Goal: Information Seeking & Learning: Learn about a topic

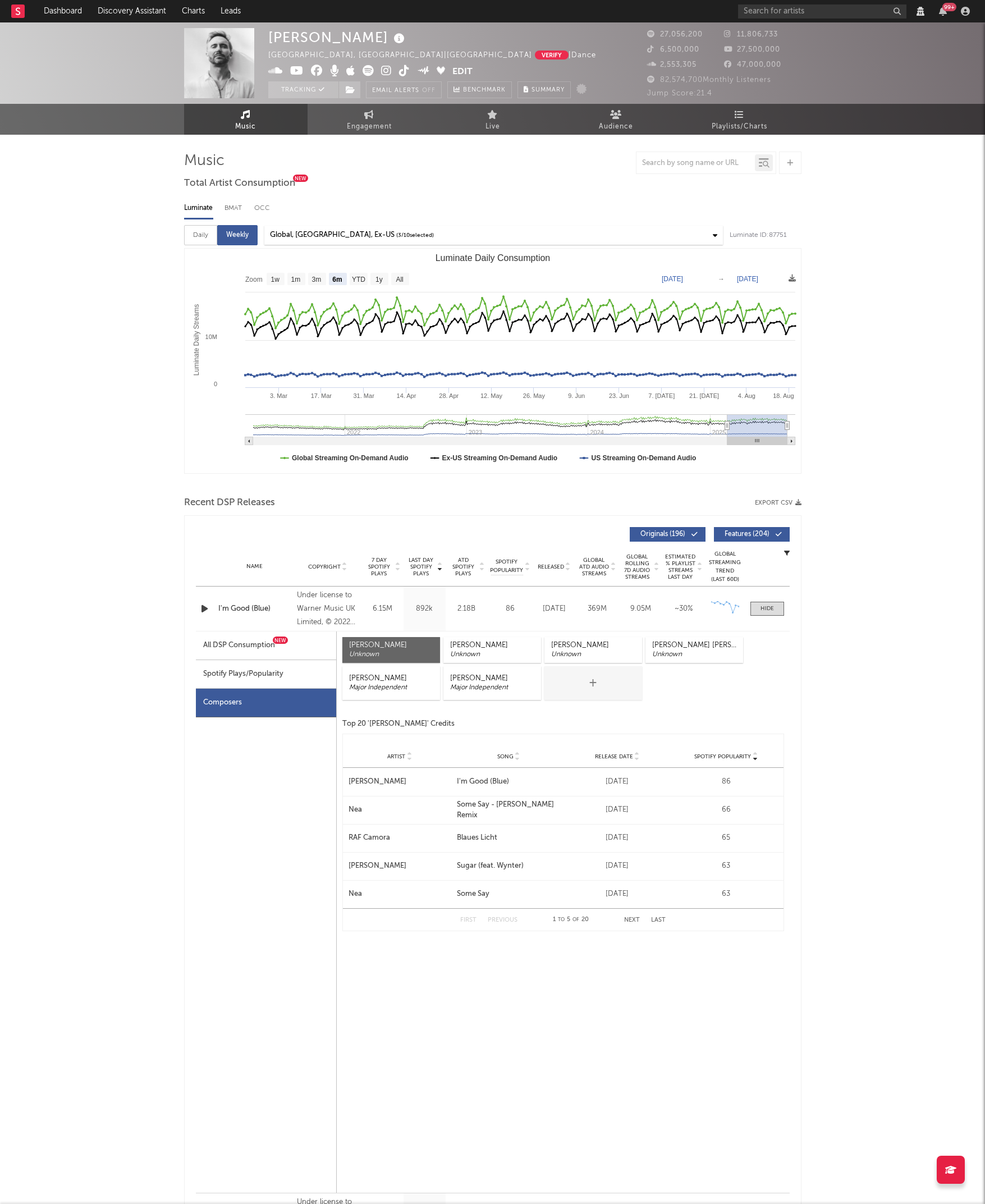
select select "6m"
select select "View all"
click at [236, 649] on div "All DSP Consumption New" at bounding box center [239, 645] width 72 height 14
select select "6m"
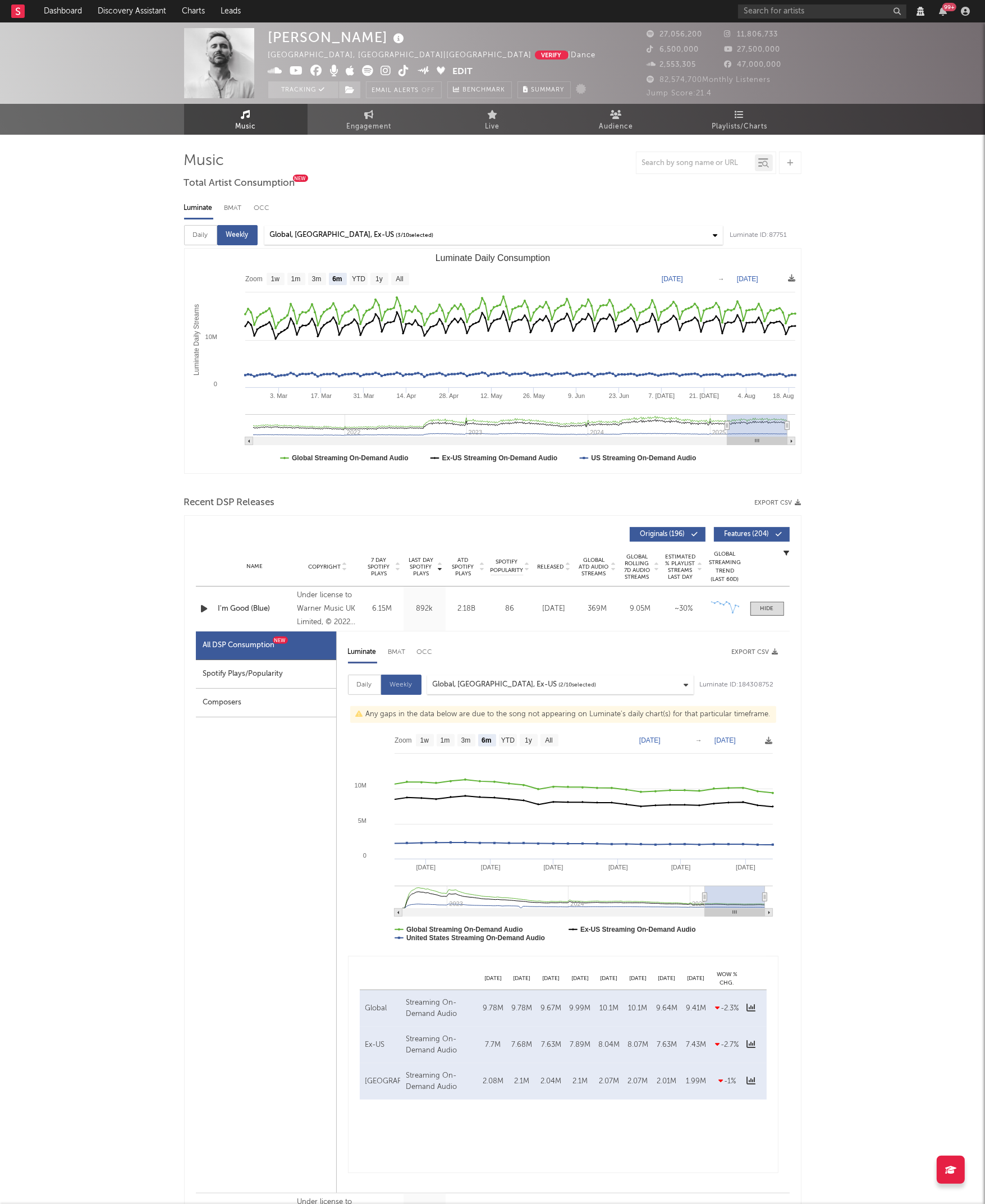
click at [190, 847] on div "Last Day Spotify Plays Copyright 7 Day Spotify Plays Last Day Spotify Plays ATD…" at bounding box center [492, 958] width 617 height 886
click at [425, 507] on div "Recent DSP Releases Export CSV" at bounding box center [492, 503] width 617 height 19
click at [787, 550] on icon "button" at bounding box center [787, 553] width 6 height 6
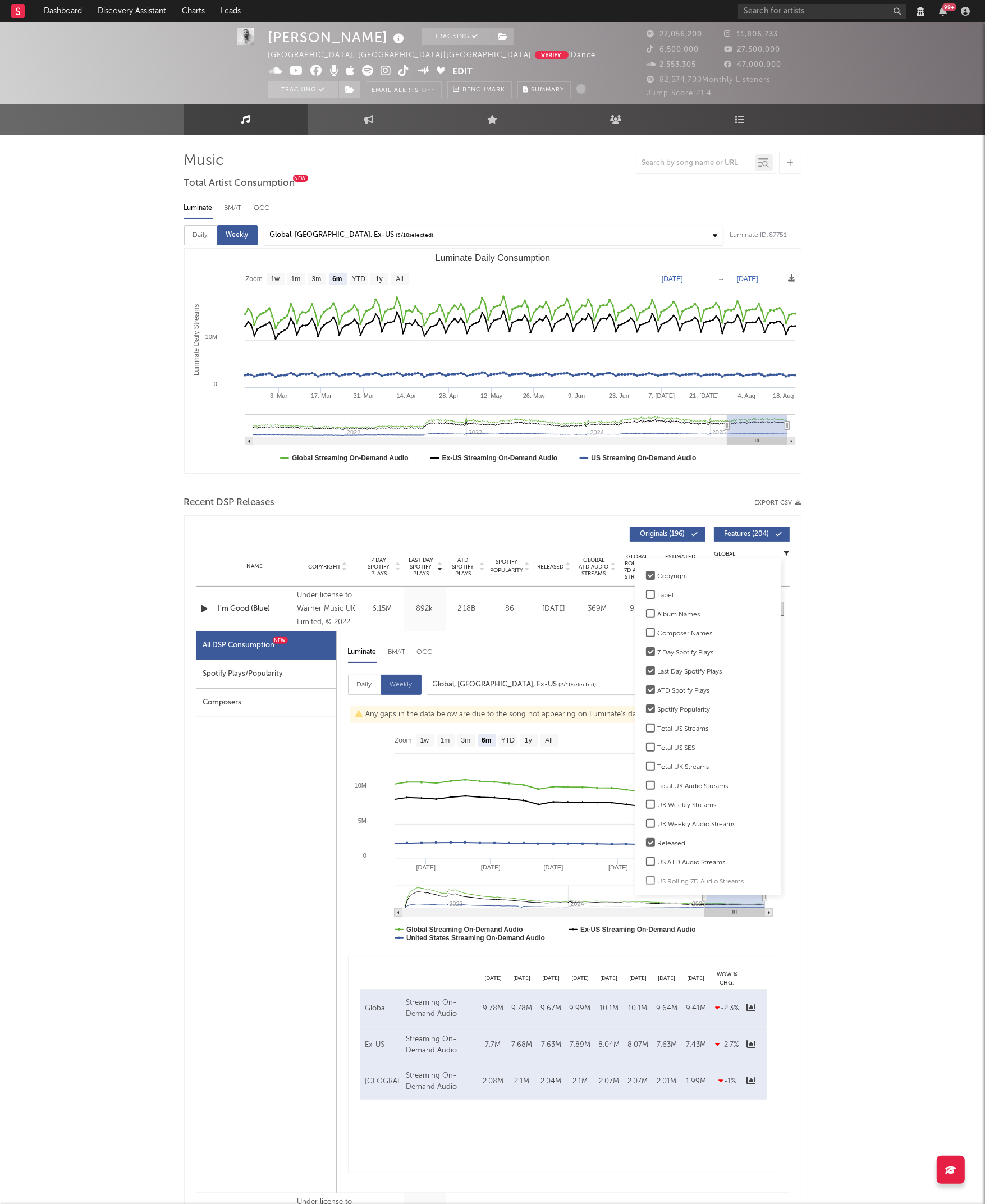
click at [647, 748] on div at bounding box center [650, 746] width 9 height 9
click at [646, 748] on input "Total US SES" at bounding box center [646, 748] width 0 height 14
click at [647, 748] on div at bounding box center [650, 746] width 9 height 9
click at [646, 748] on input "Total US SES" at bounding box center [646, 748] width 0 height 14
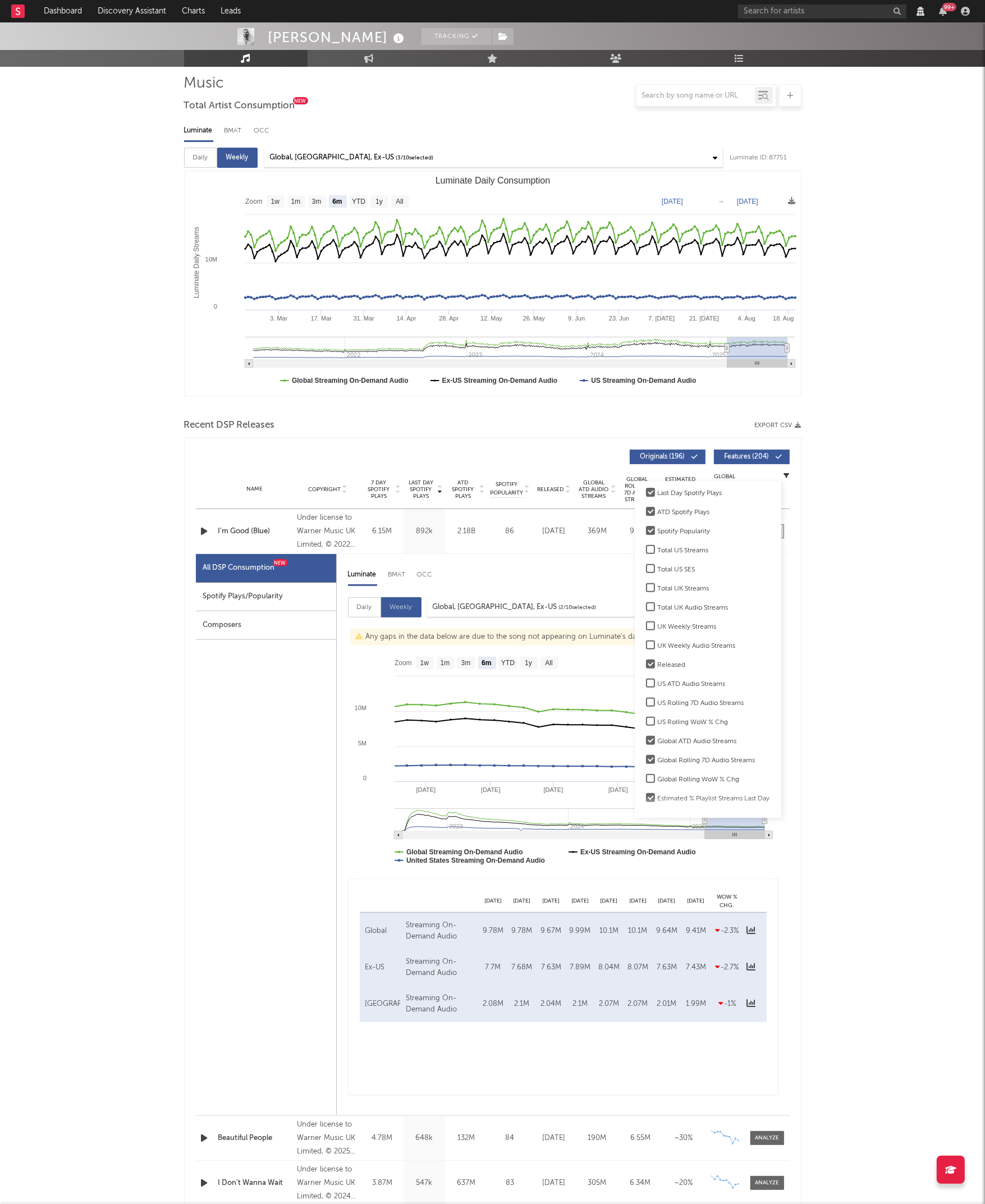
scroll to position [72, 0]
click at [647, 601] on label "Total US SES" at bounding box center [708, 599] width 124 height 14
click at [646, 601] on input "Total US SES" at bounding box center [646, 599] width 0 height 14
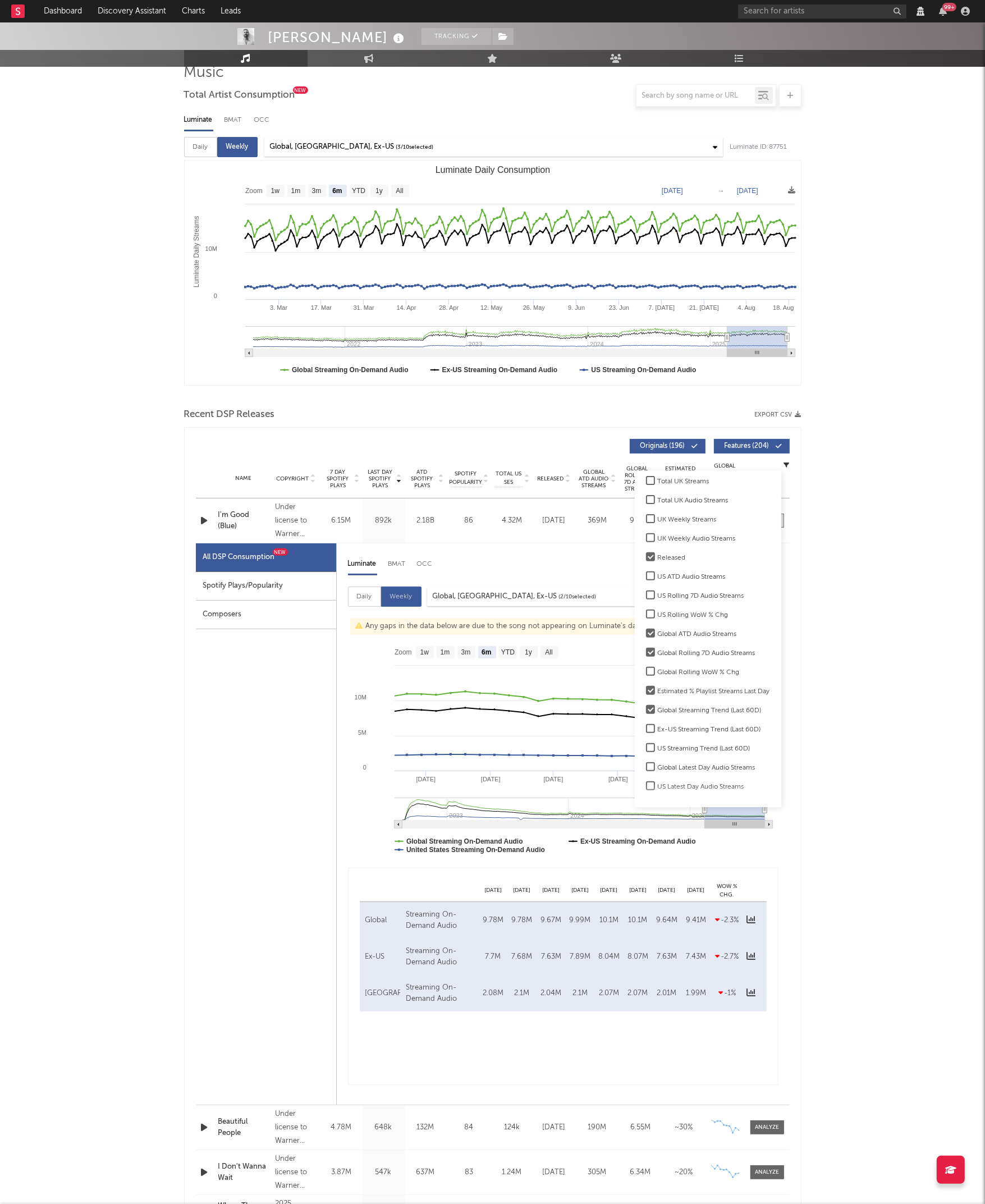
scroll to position [91, 0]
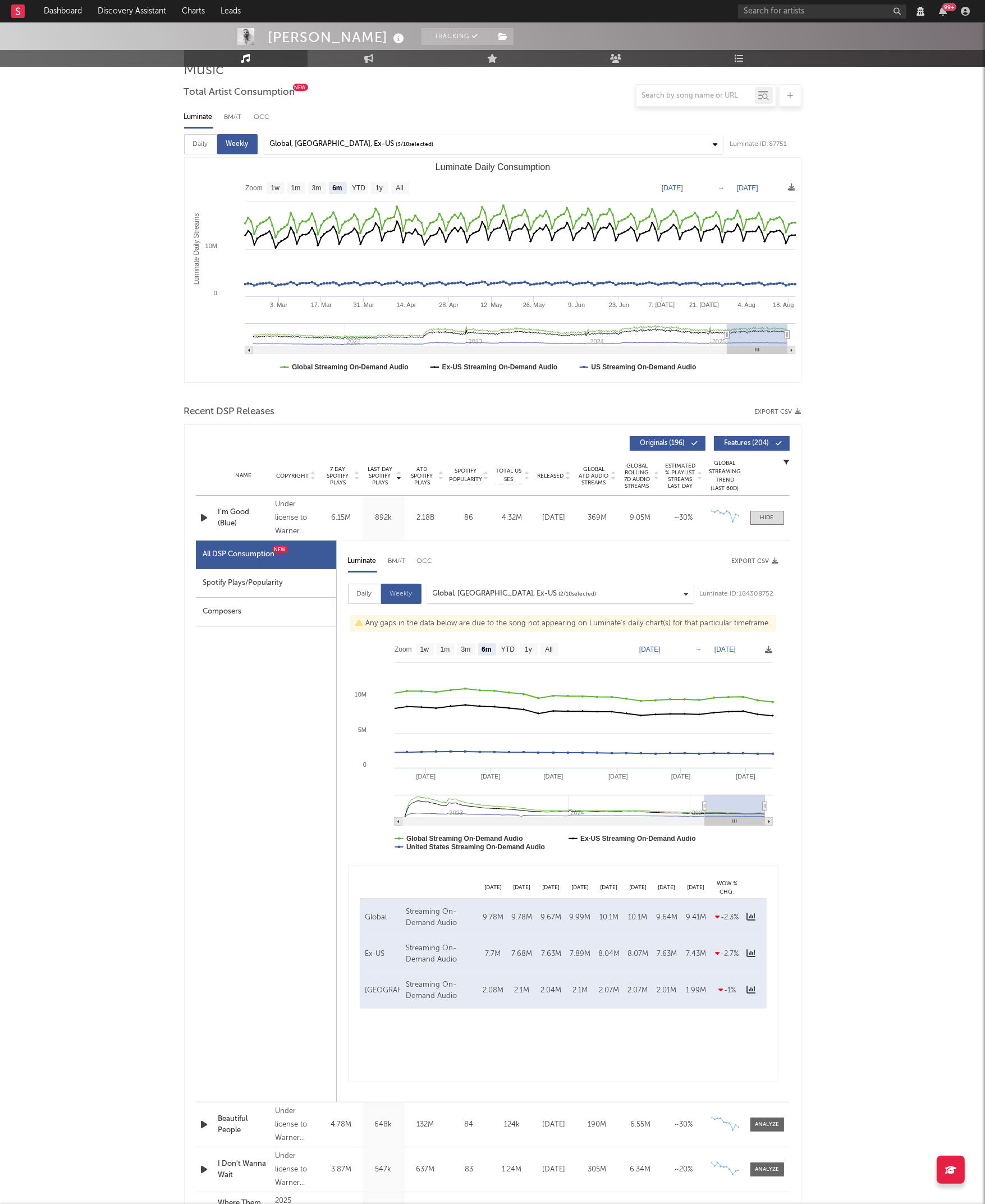
click at [107, 492] on div "[PERSON_NAME] Tracking [GEOGRAPHIC_DATA], [GEOGRAPHIC_DATA] | [GEOGRAPHIC_DATA]…" at bounding box center [492, 1209] width 985 height 2556
click at [783, 445] on button "Features ( 204 )" at bounding box center [752, 443] width 76 height 15
select select "6m"
select select "View all"
click at [779, 442] on icon at bounding box center [778, 443] width 6 height 6
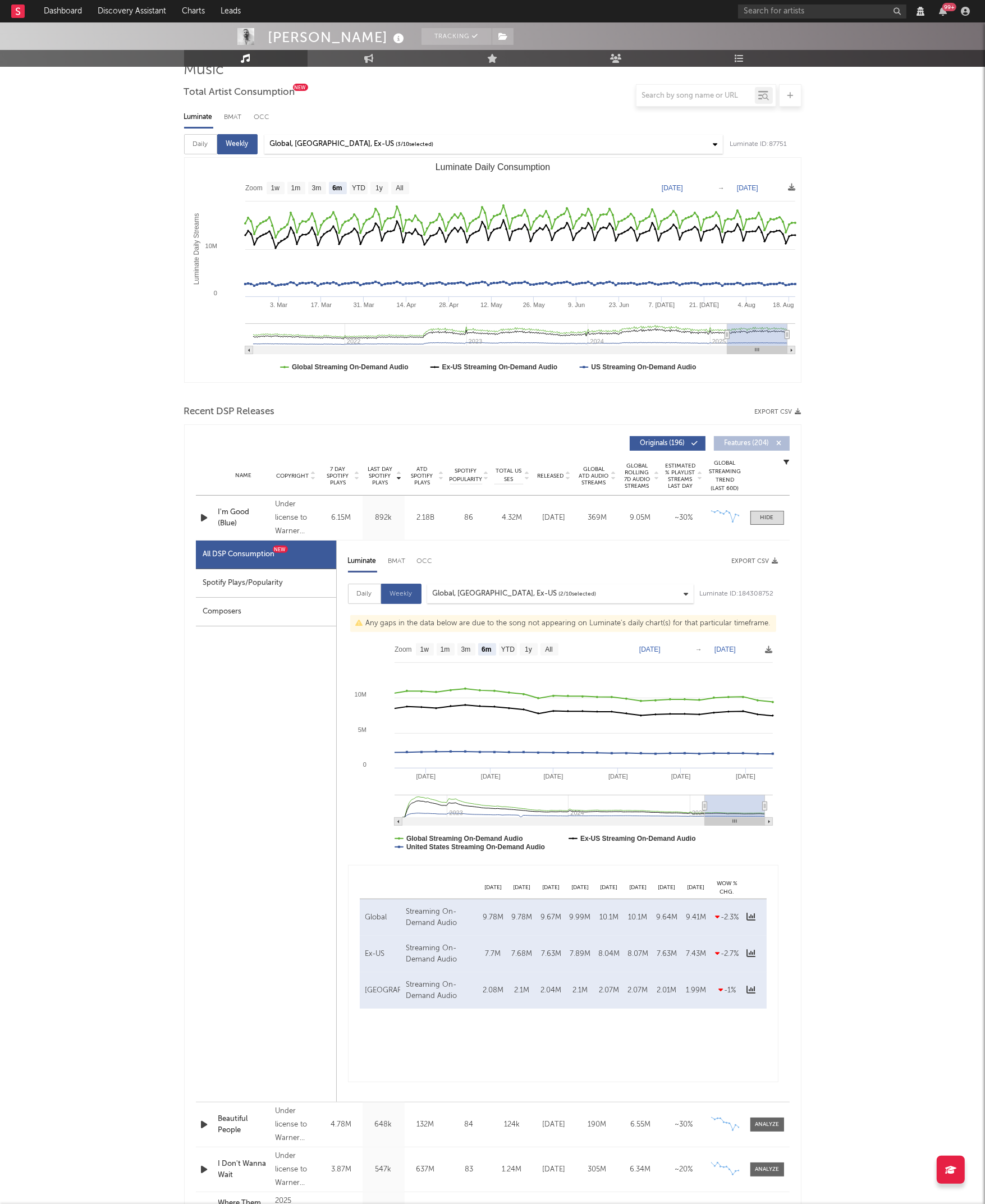
select select "6m"
select select "View all"
click at [760, 441] on span "Features ( 204 )" at bounding box center [746, 443] width 51 height 6
select select "6m"
select select "View all"
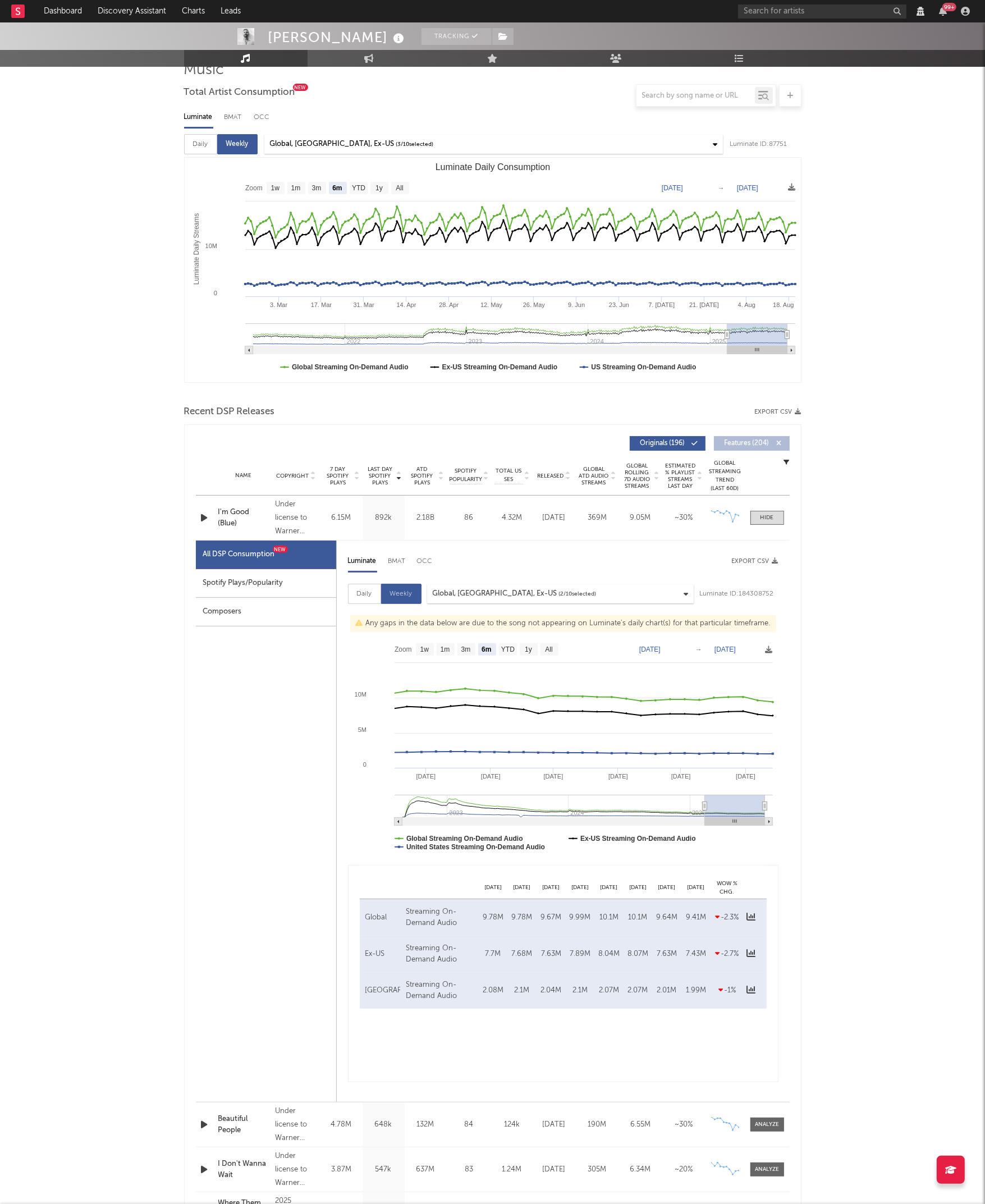
click at [760, 441] on span "Features ( 204 )" at bounding box center [746, 443] width 51 height 6
select select "6m"
select select "View all"
click at [783, 459] on div "Name Copyright Label Album Names Composer Names 7 Day Spotify Plays Last Day Sp…" at bounding box center [492, 476] width 593 height 40
click at [784, 459] on icon "button" at bounding box center [787, 462] width 6 height 6
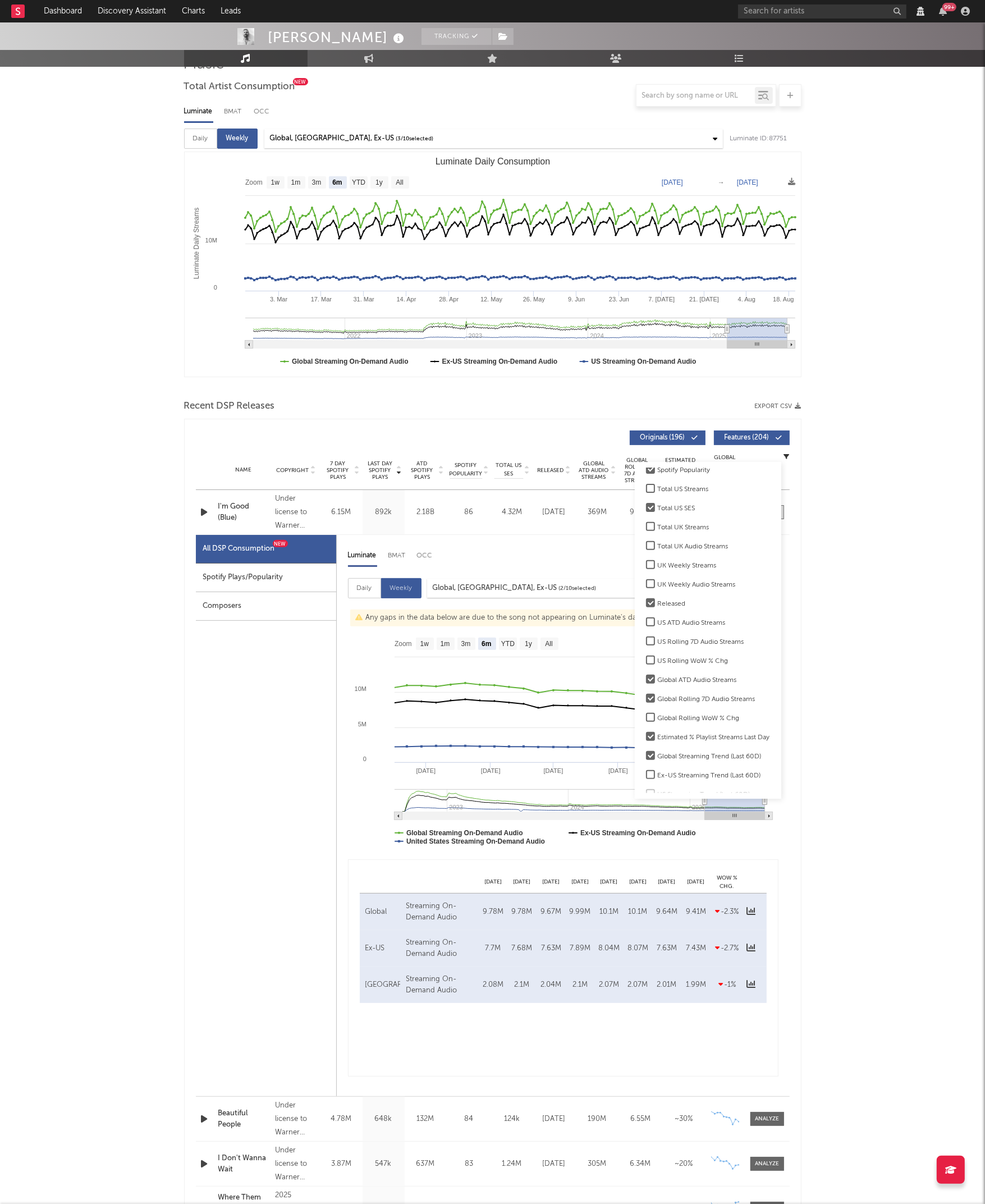
scroll to position [141, 0]
click at [670, 490] on div "Total US Streams" at bounding box center [714, 491] width 112 height 14
click at [646, 490] on input "Total US Streams" at bounding box center [646, 491] width 0 height 14
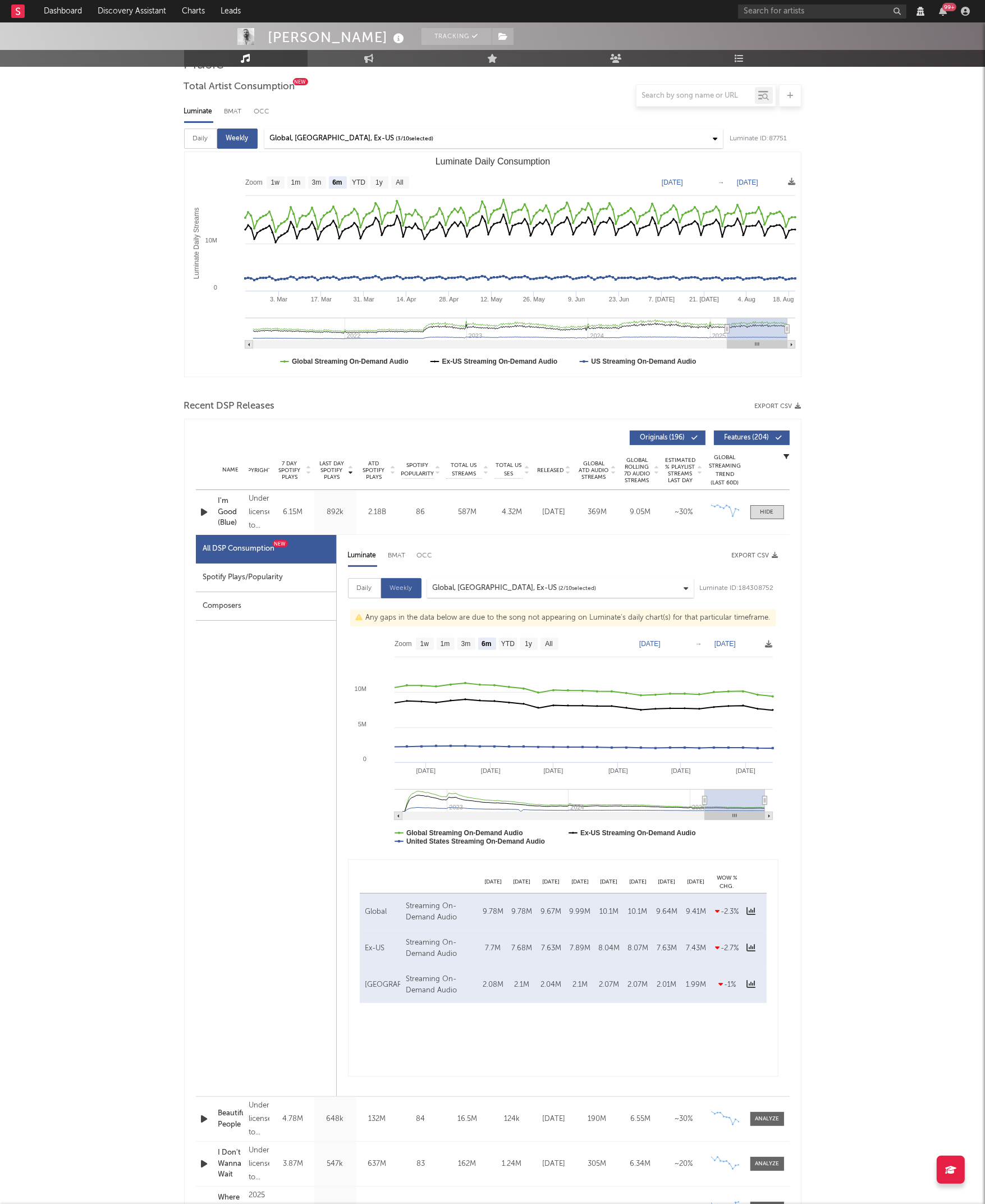
click at [110, 550] on div "[PERSON_NAME] Tracking [GEOGRAPHIC_DATA], [GEOGRAPHIC_DATA] | [GEOGRAPHIC_DATA]…" at bounding box center [492, 1204] width 985 height 2556
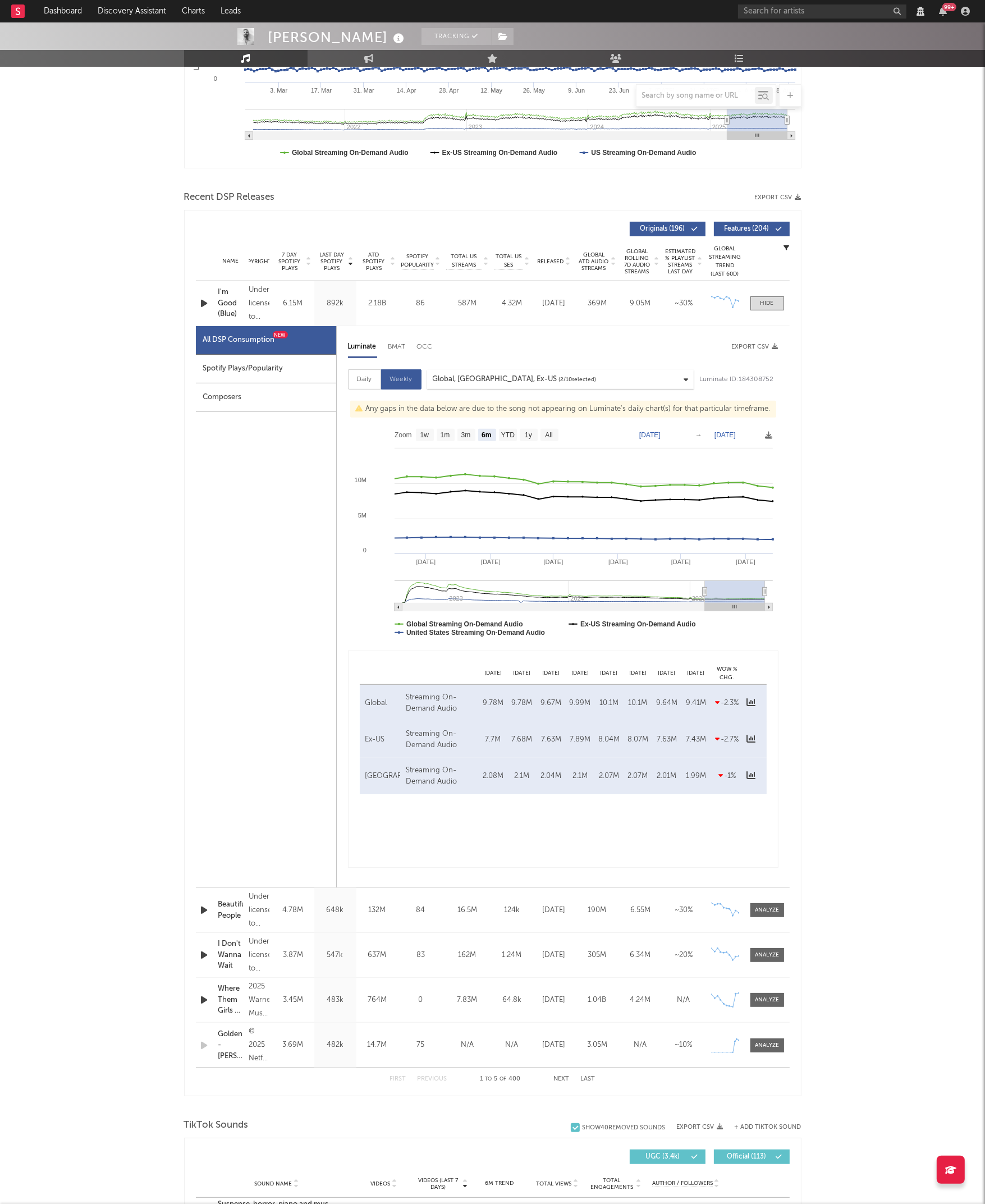
scroll to position [300, 0]
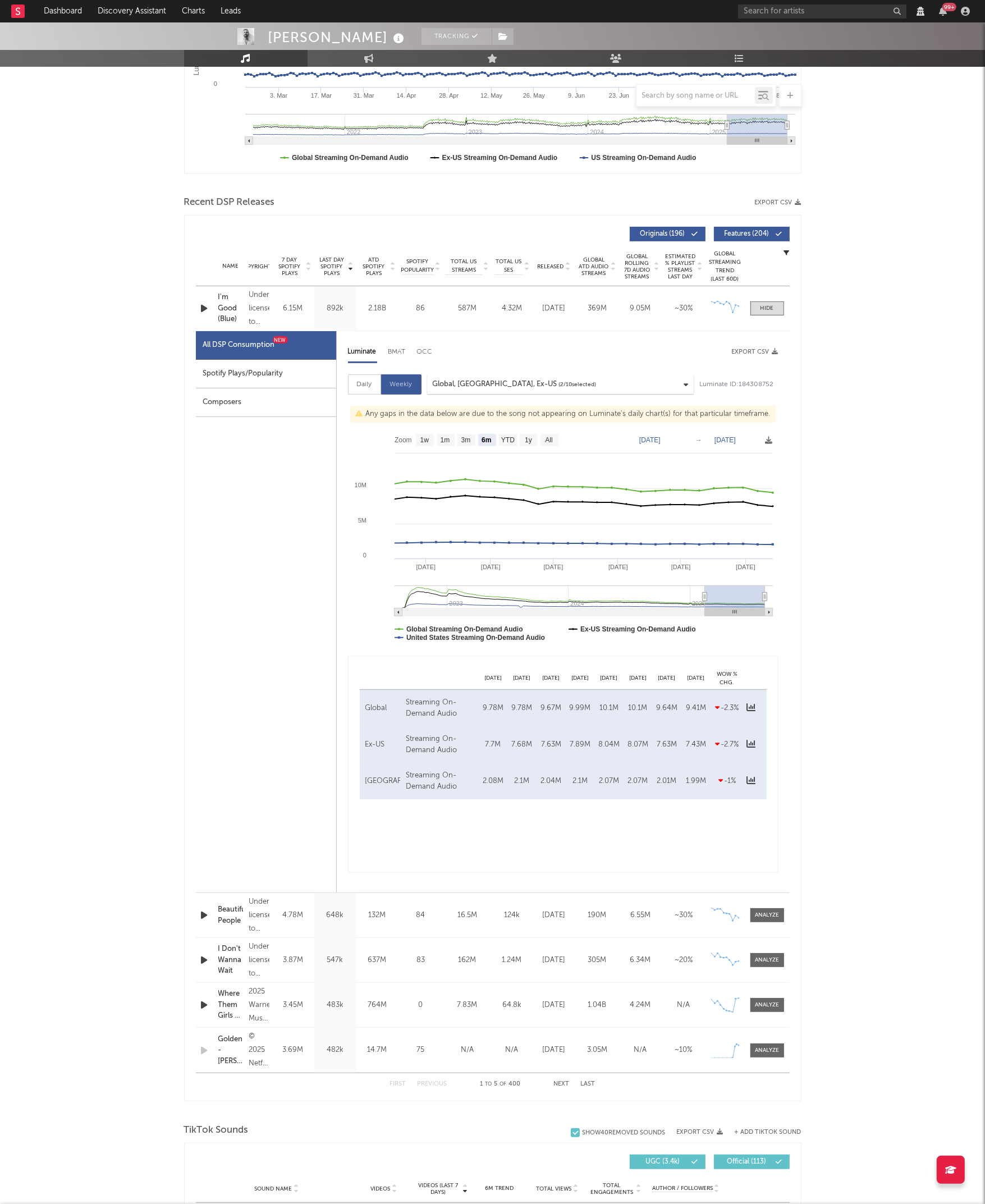
click at [143, 507] on div "[PERSON_NAME] Tracking [GEOGRAPHIC_DATA], [GEOGRAPHIC_DATA] | [GEOGRAPHIC_DATA]…" at bounding box center [492, 1000] width 985 height 2556
click at [787, 252] on icon "button" at bounding box center [787, 253] width 6 height 6
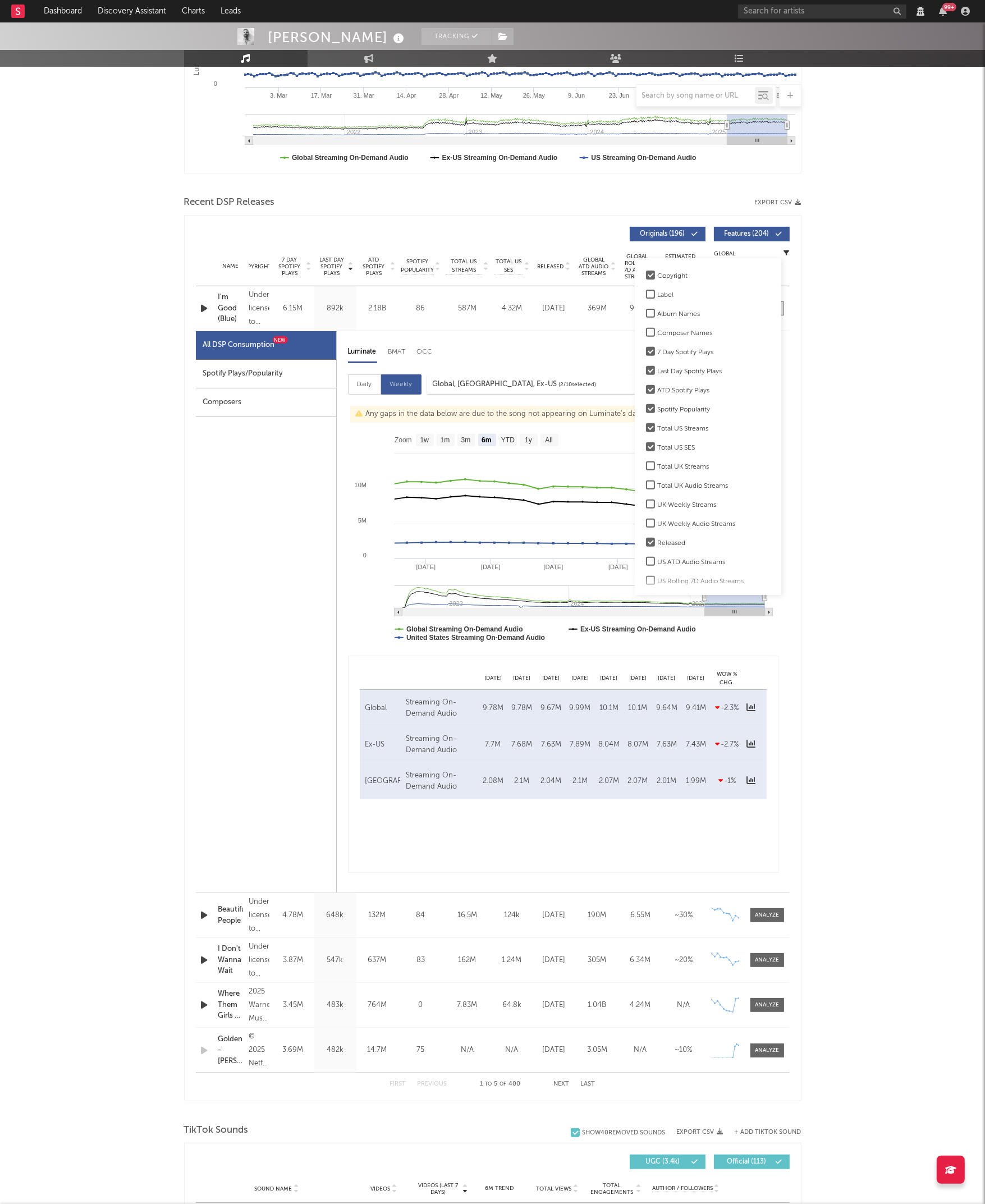
scroll to position [0, 0]
